Goal: Task Accomplishment & Management: Use online tool/utility

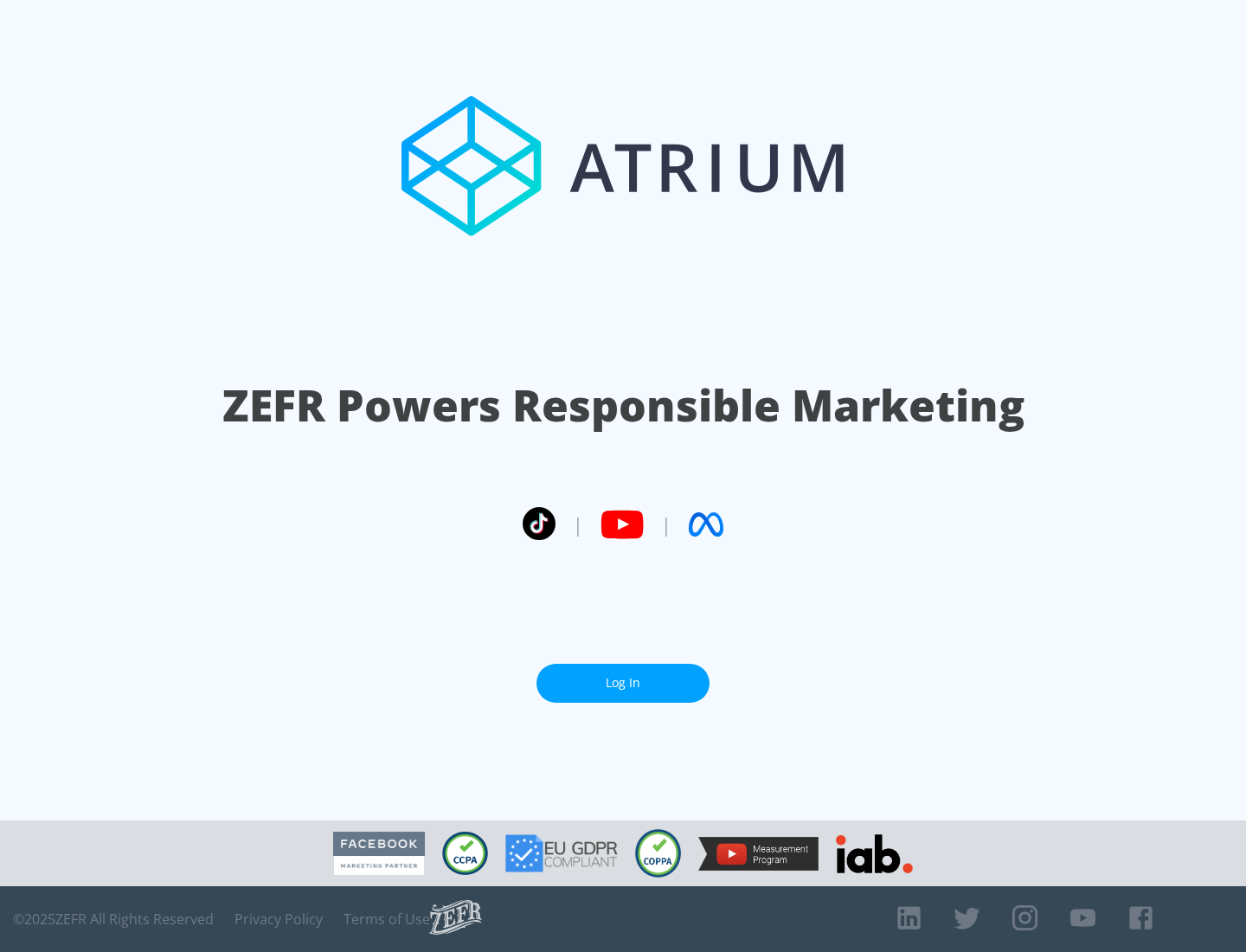
click at [623, 675] on link "Log In" at bounding box center [622, 682] width 173 height 39
